Goal: Information Seeking & Learning: Check status

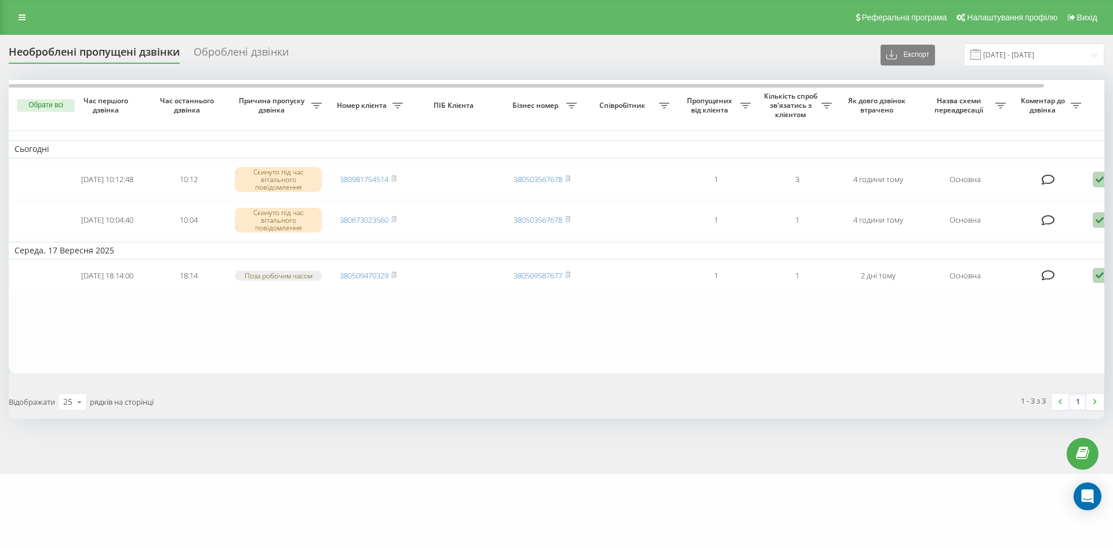
click at [250, 49] on div "Оброблені дзвінки" at bounding box center [241, 55] width 95 height 18
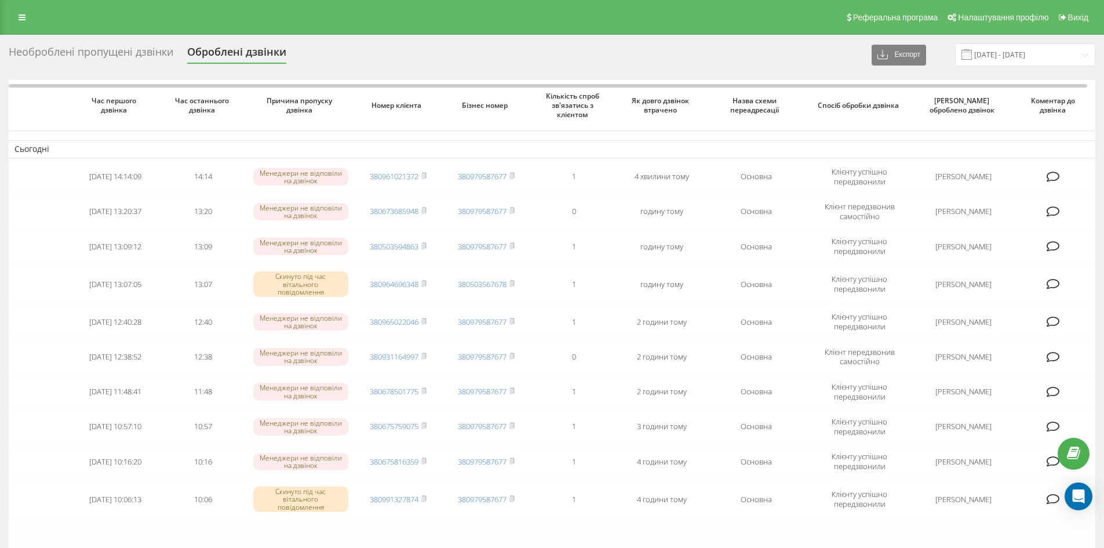
click at [117, 59] on div "Необроблені пропущені дзвінки" at bounding box center [91, 55] width 165 height 18
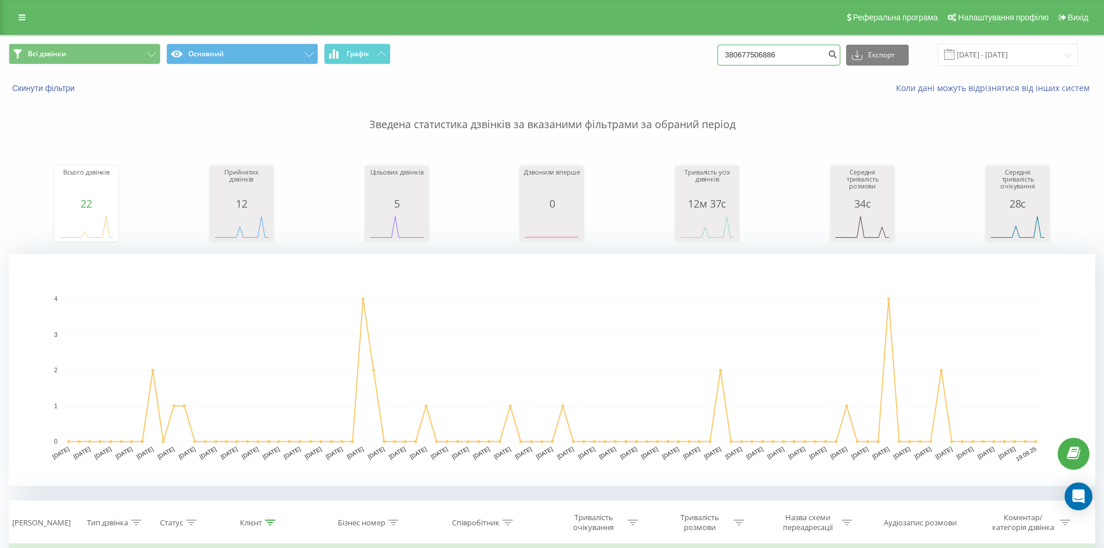
drag, startPoint x: 807, startPoint y: 53, endPoint x: 377, endPoint y: 30, distance: 430.1
paste input "976275135"
type input "380976275135"
click at [837, 54] on icon "submit" at bounding box center [833, 52] width 10 height 7
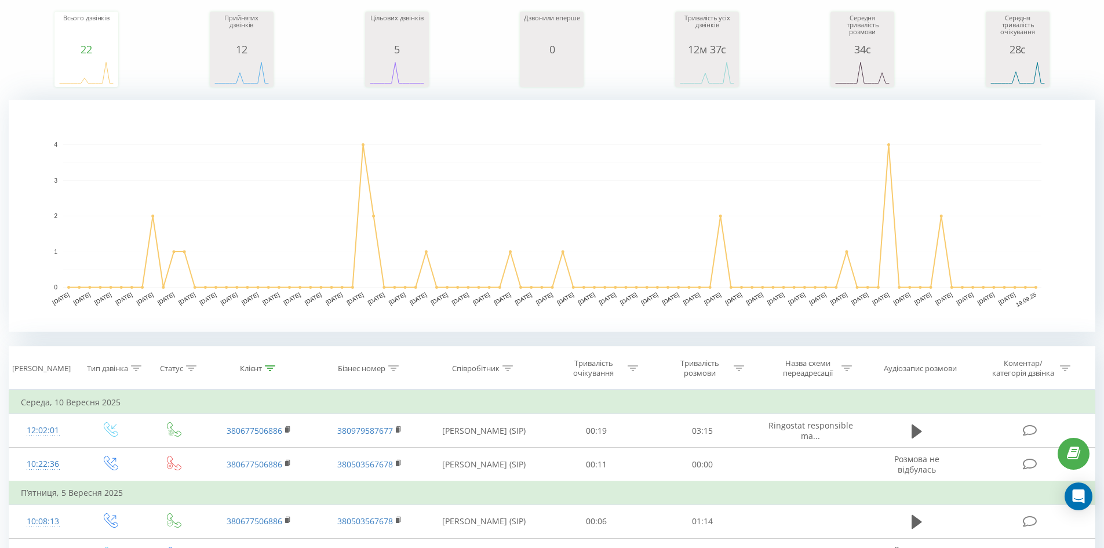
scroll to position [232, 0]
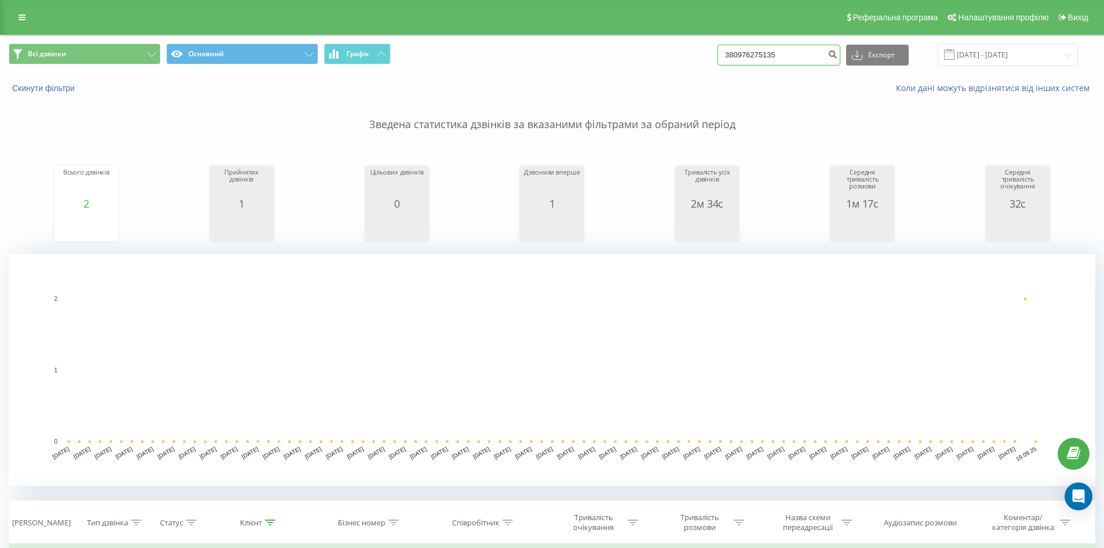
drag, startPoint x: 801, startPoint y: 56, endPoint x: 483, endPoint y: 44, distance: 318.4
click at [483, 44] on div "Всі дзвінки Основний Графік 380976275135 Експорт .csv .xls .xlsx 19.06.2025 - 1…" at bounding box center [552, 54] width 1087 height 23
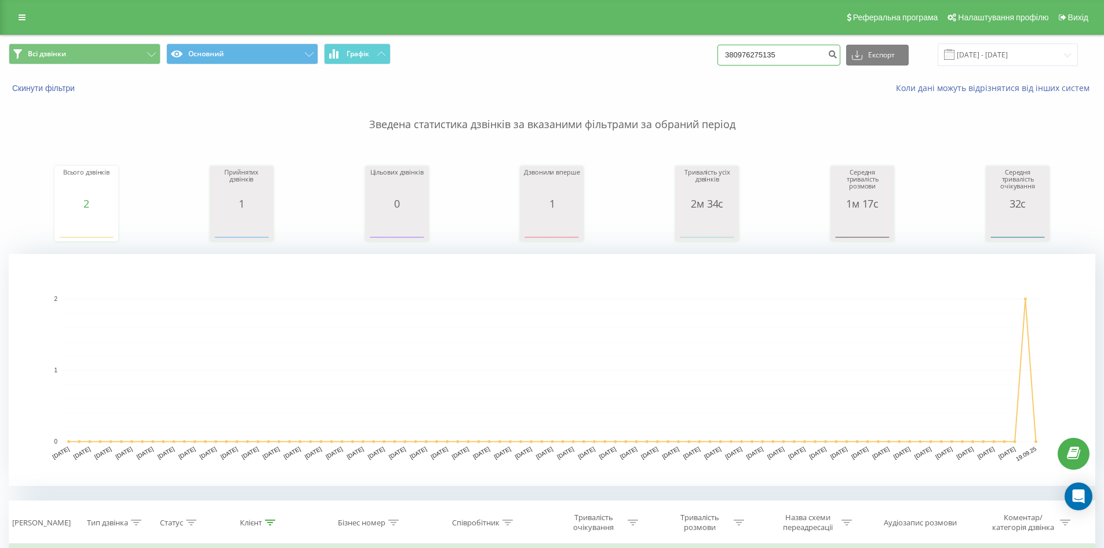
paste input "673685948"
type input "380673685948"
click at [837, 56] on icon "submit" at bounding box center [833, 52] width 10 height 7
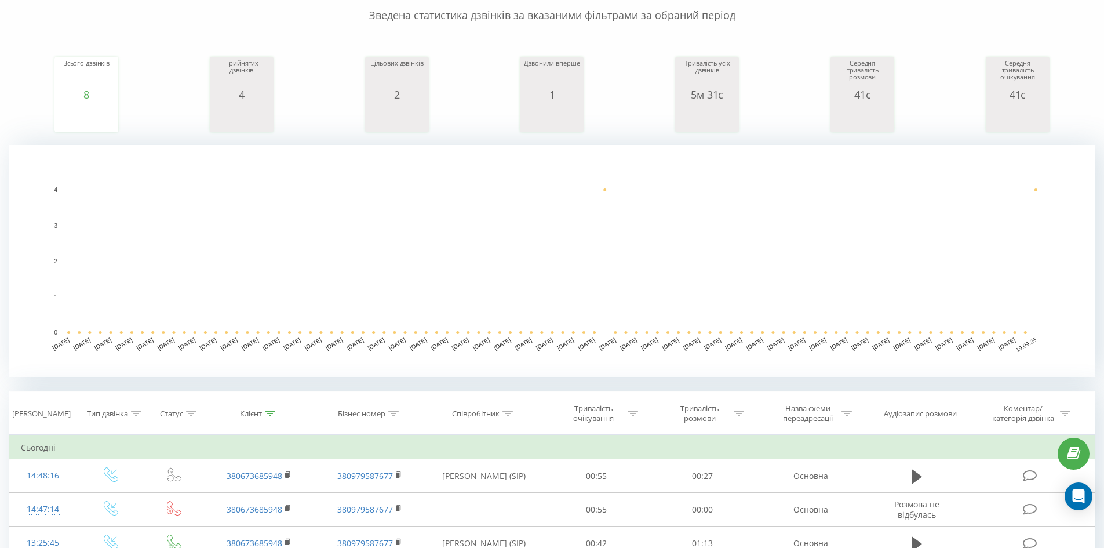
scroll to position [58, 0]
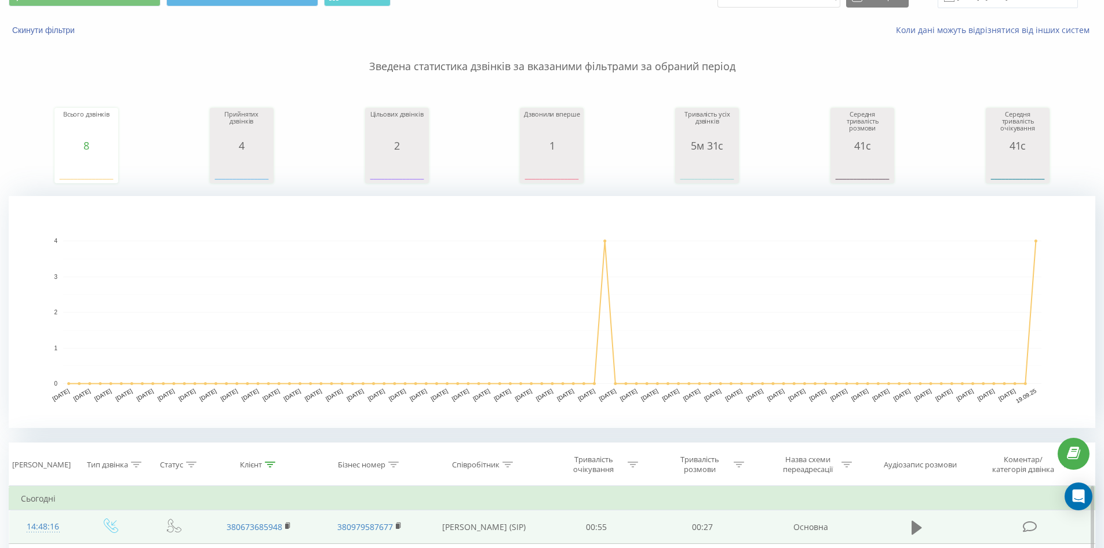
click at [919, 530] on icon at bounding box center [917, 527] width 10 height 16
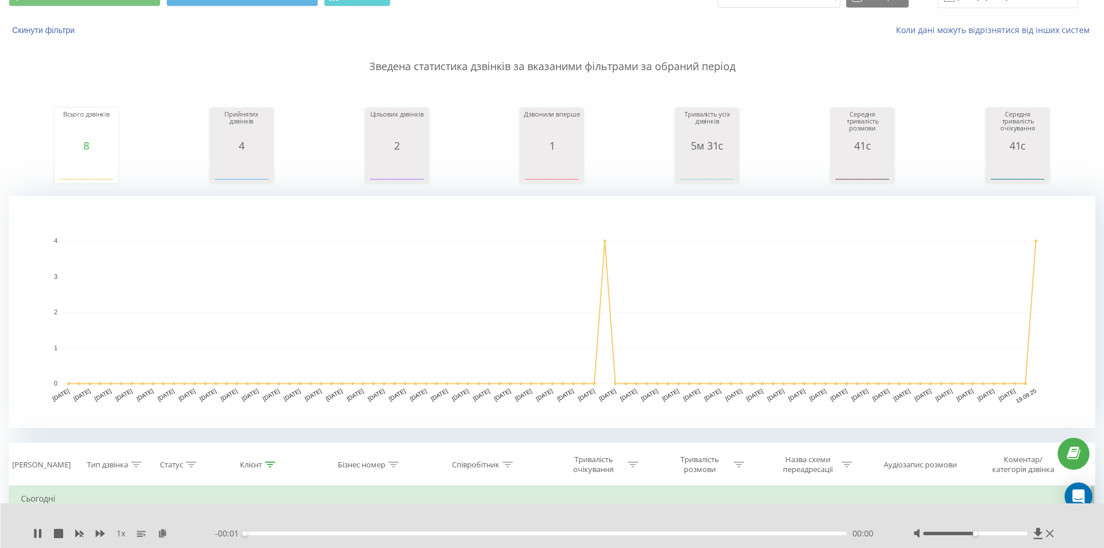
click at [252, 534] on div "00:00" at bounding box center [546, 532] width 603 height 3
click at [39, 531] on icon at bounding box center [40, 533] width 2 height 9
click at [264, 534] on div "00:03" at bounding box center [546, 532] width 603 height 3
drag, startPoint x: 649, startPoint y: 434, endPoint x: 679, endPoint y: 432, distance: 29.6
click at [649, 434] on div "Всі дзвінки Основний Графік 380673685948 Експорт .csv .xls .xlsx 19.06.2025 - 1…" at bounding box center [552, 411] width 1087 height 869
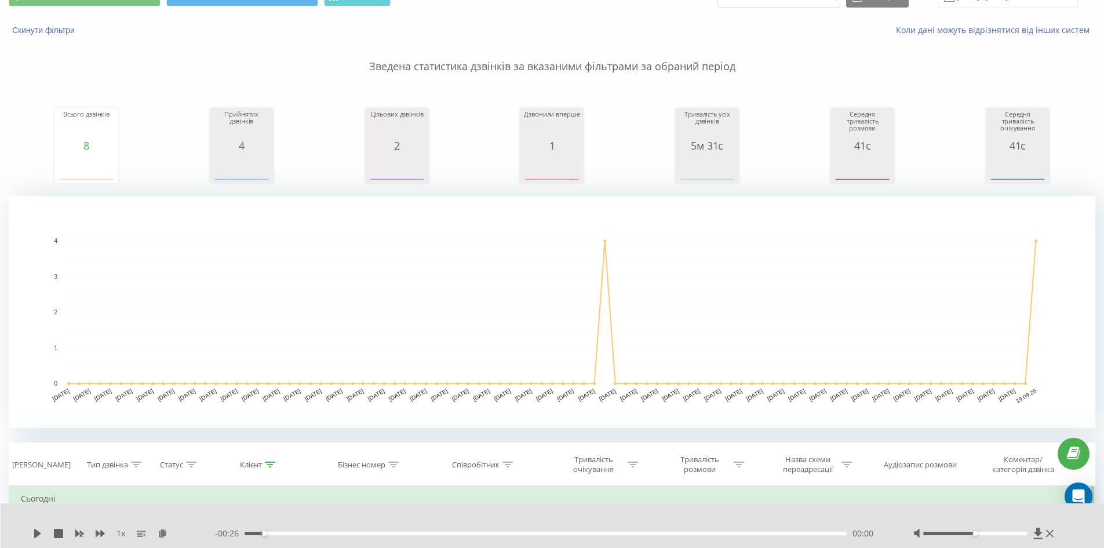
scroll to position [116, 0]
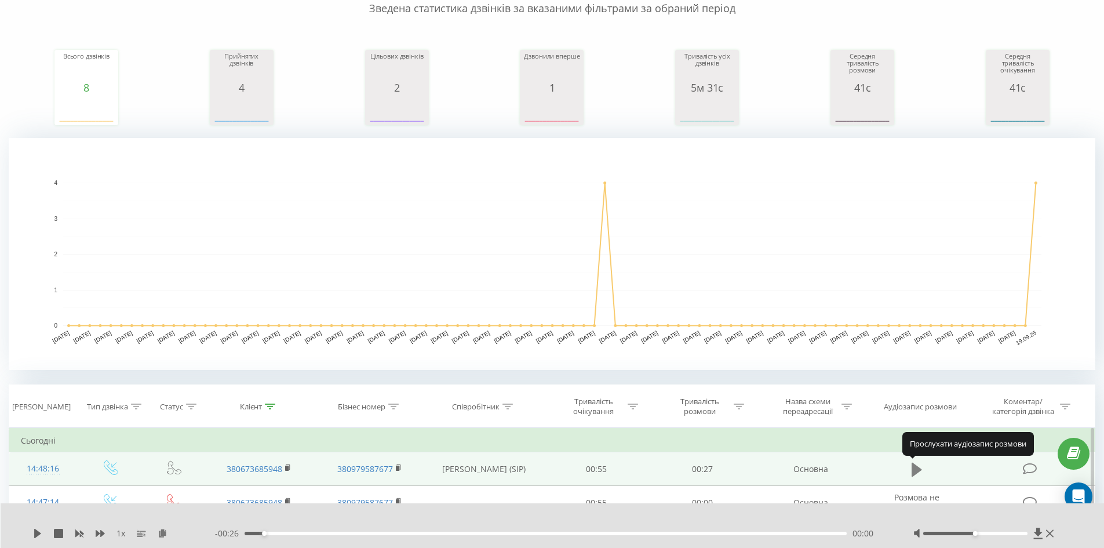
click at [922, 472] on button at bounding box center [916, 469] width 17 height 17
click at [920, 472] on icon at bounding box center [919, 469] width 3 height 13
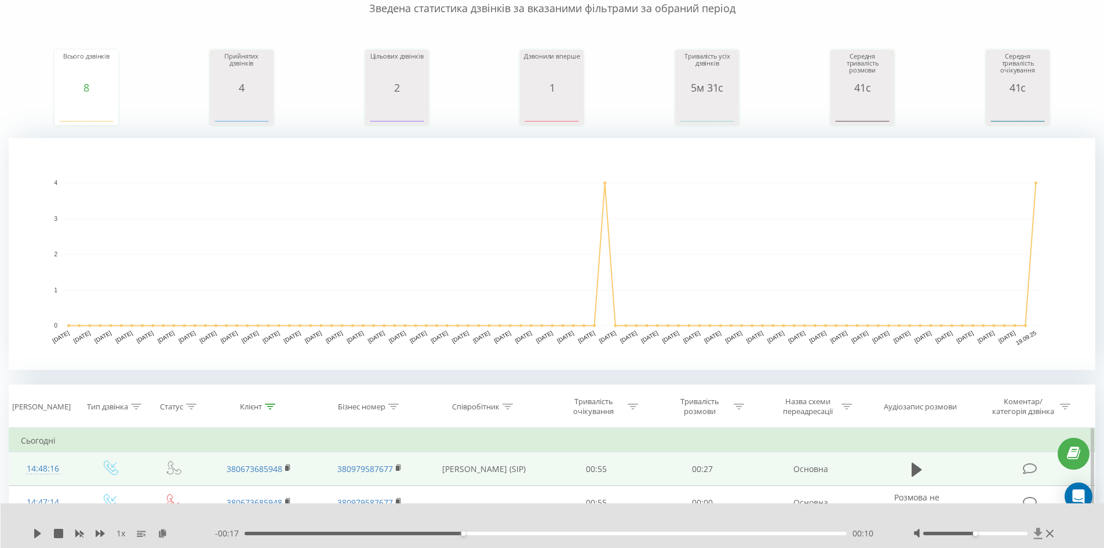
click at [1038, 537] on icon at bounding box center [1038, 533] width 10 height 12
click at [1037, 528] on icon at bounding box center [1038, 532] width 9 height 11
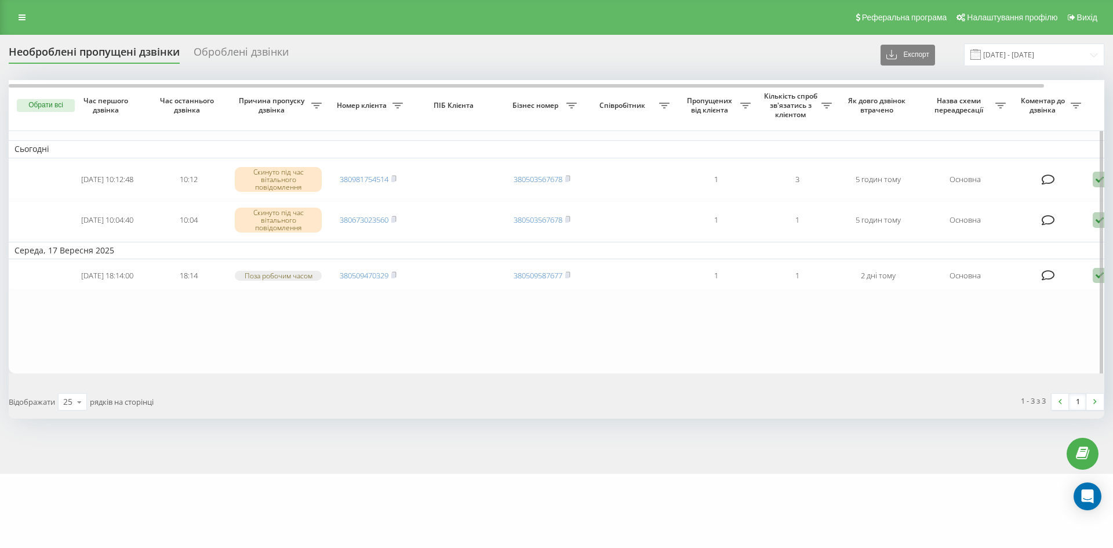
drag, startPoint x: 202, startPoint y: 360, endPoint x: 307, endPoint y: 374, distance: 105.8
click at [202, 360] on table "Сьогодні [DATE] 10:12:48 10:12 Скинуто під час вітального повідомлення 38098175…" at bounding box center [588, 226] width 1159 height 293
